Goal: Transaction & Acquisition: Download file/media

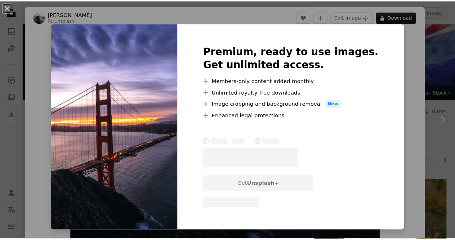
scroll to position [115, 0]
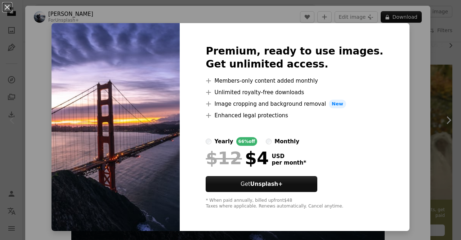
click at [54, 161] on div "An X shape Premium, ready to use images. Get unlimited access. A plus sign Memb…" at bounding box center [230, 120] width 461 height 240
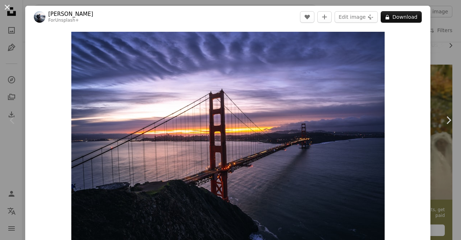
click at [8, 4] on button "An X shape" at bounding box center [7, 7] width 9 height 9
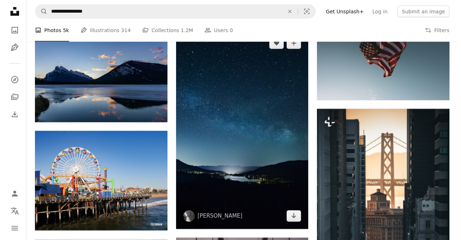
scroll to position [533, 0]
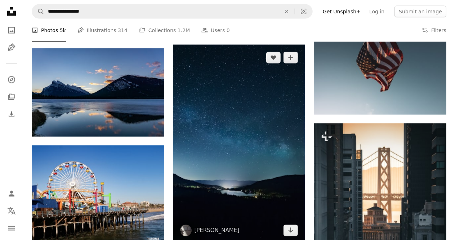
click at [216, 89] on img at bounding box center [239, 144] width 133 height 199
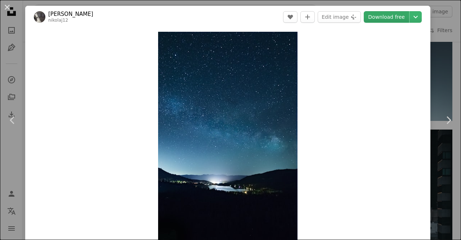
click at [386, 17] on link "Download free" at bounding box center [386, 17] width 45 height 12
